Goal: Task Accomplishment & Management: Complete application form

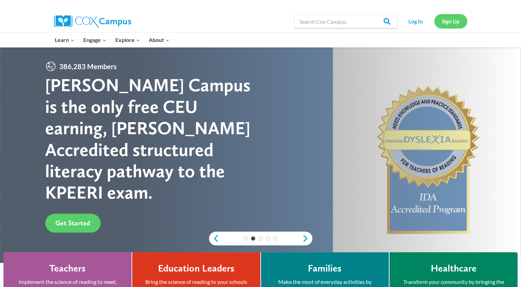
click at [451, 24] on link "Sign Up" at bounding box center [451, 21] width 33 height 14
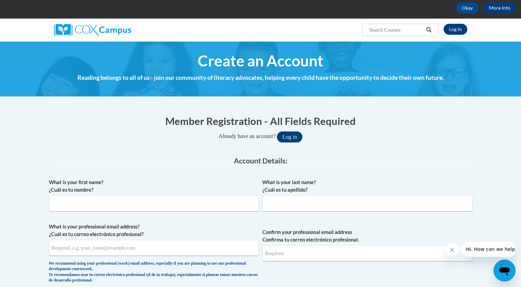
scroll to position [34, 0]
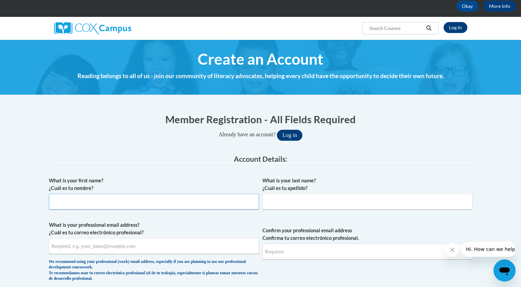
click at [204, 203] on input "What is your first name? ¿Cuál es tu nombre?" at bounding box center [154, 202] width 210 height 16
type input "Kaitlyn"
type input "Buse"
type input "kaitlyn.buse@capna.org"
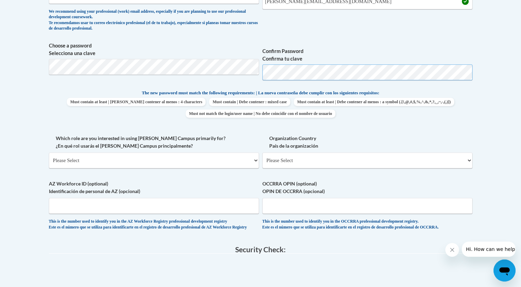
scroll to position [303, 0]
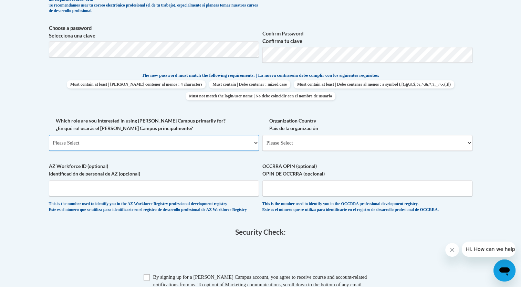
click at [200, 146] on select "Please Select College/University | Colegio/Universidad Community/Nonprofit Part…" at bounding box center [154, 143] width 210 height 16
select select "fbf2d438-af2f-41f8-98f1-81c410e29de3"
click at [49, 135] on select "Please Select College/University | Colegio/Universidad Community/Nonprofit Part…" at bounding box center [154, 143] width 210 height 16
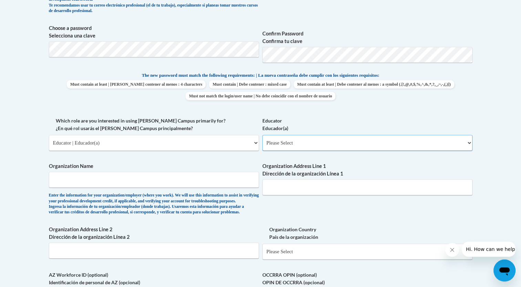
click at [272, 147] on select "Please Select Early Learning/Daycare Teacher/Family Home Care Provider | Maestr…" at bounding box center [368, 143] width 210 height 16
select select "5e2af403-4f2c-4e49-a02f-103e55d7b75b"
click at [263, 135] on select "Please Select Early Learning/Daycare Teacher/Family Home Care Provider | Maestr…" at bounding box center [368, 143] width 210 height 16
click at [209, 183] on input "Organization Name" at bounding box center [154, 180] width 210 height 16
type input "Ratchford Head Start"
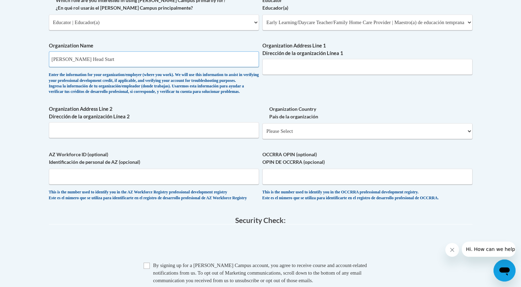
scroll to position [423, 0]
click at [325, 65] on input "Organization Address Line 1 Dirección de la organización Línea 1" at bounding box center [368, 67] width 210 height 16
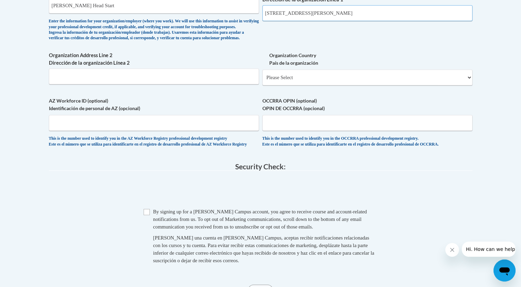
scroll to position [478, 0]
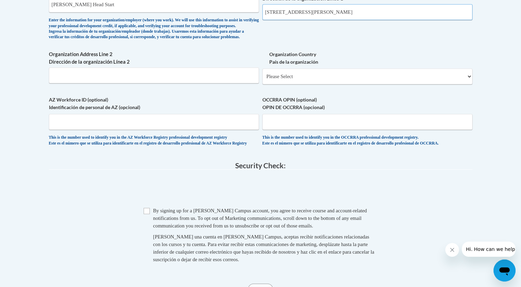
type input "600 Jackson Ave W"
click at [315, 84] on select "Please Select United States | Estados Unidos Outside of the United States | Fue…" at bounding box center [368, 77] width 210 height 16
select select "ad49bcad-a171-4b2e-b99c-48b446064914"
click at [263, 80] on select "Please Select United States | Estados Unidos Outside of the United States | Fue…" at bounding box center [368, 77] width 210 height 16
select select
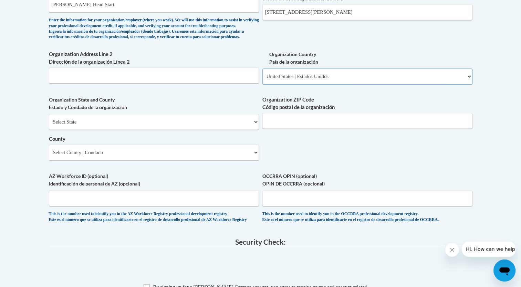
scroll to position [504, 0]
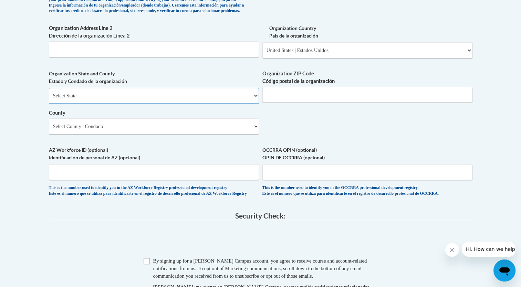
click at [212, 104] on select "Select State Alabama Alaska Arizona Arkansas California Colorado Connecticut De…" at bounding box center [154, 96] width 210 height 16
select select "Alabama"
click at [49, 99] on select "Select State Alabama Alaska Arizona Arkansas California Colorado Connecticut De…" at bounding box center [154, 96] width 210 height 16
click at [288, 103] on input "Organization ZIP Code Código postal de la organización" at bounding box center [368, 95] width 210 height 16
type input "35121"
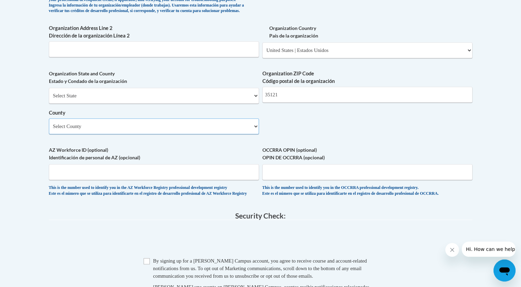
click at [221, 132] on select "Select County Autauga Baldwin Barbour Bibb Blount Bullock Butler Calhoun Chambe…" at bounding box center [154, 127] width 210 height 16
select select "Blount"
click at [49, 130] on select "Select County Autauga Baldwin Barbour Bibb Blount Bullock Butler Calhoun Chambe…" at bounding box center [154, 127] width 210 height 16
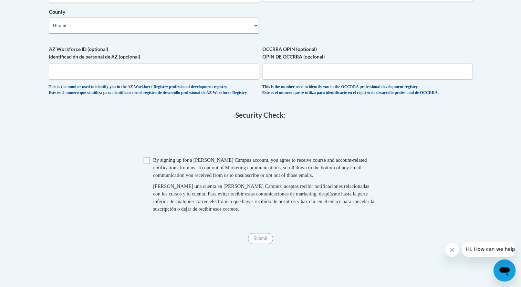
scroll to position [606, 0]
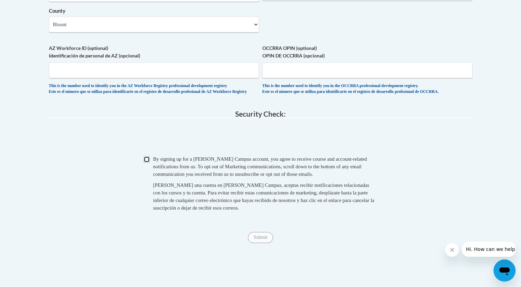
click at [147, 163] on input "Checkbox" at bounding box center [147, 159] width 6 height 6
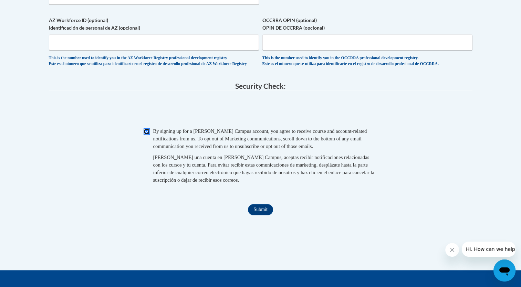
scroll to position [635, 0]
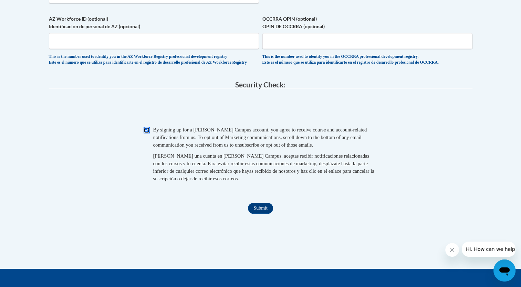
click at [148, 133] on input "Checkbox" at bounding box center [147, 130] width 6 height 6
checkbox input "false"
click at [259, 214] on input "Submit" at bounding box center [260, 208] width 25 height 11
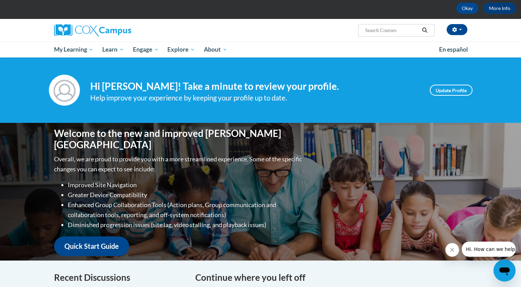
scroll to position [32, 0]
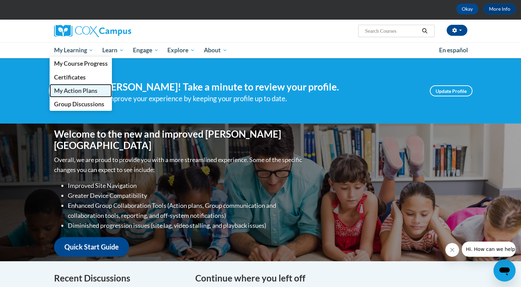
click at [87, 92] on span "My Action Plans" at bounding box center [75, 90] width 43 height 7
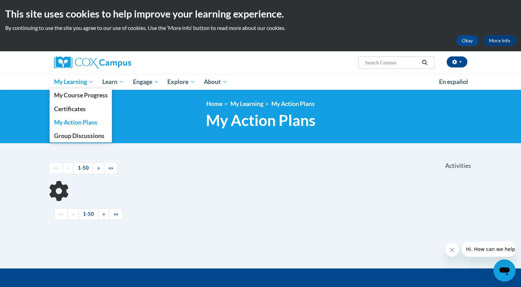
click at [84, 82] on span "My Learning" at bounding box center [74, 82] width 40 height 8
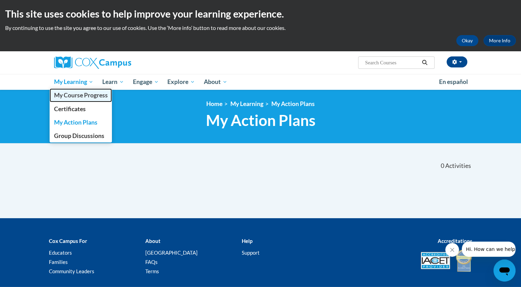
click at [86, 94] on span "My Course Progress" at bounding box center [81, 95] width 54 height 7
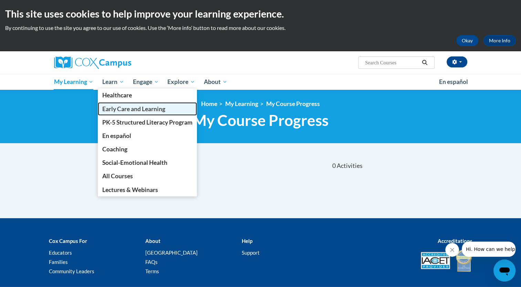
click at [125, 108] on span "Early Care and Learning" at bounding box center [133, 108] width 63 height 7
